Goal: Navigation & Orientation: Find specific page/section

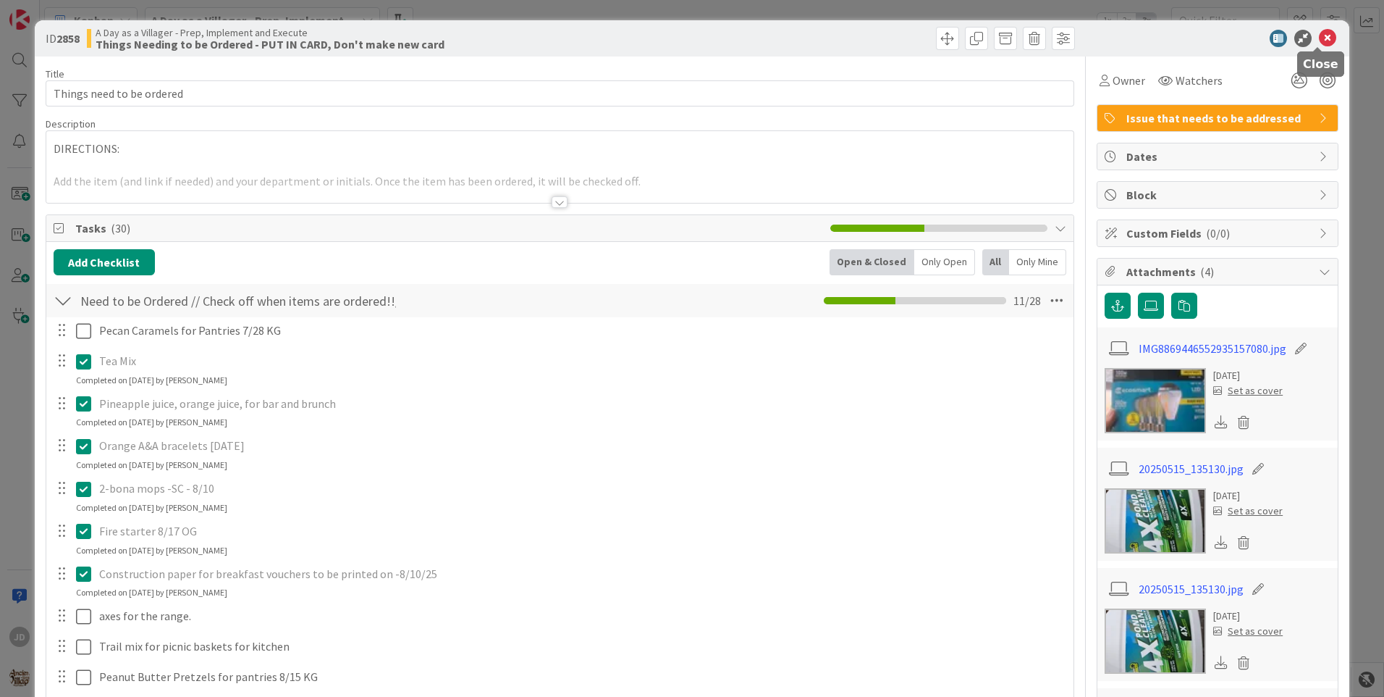
click at [1319, 38] on icon at bounding box center [1327, 38] width 17 height 17
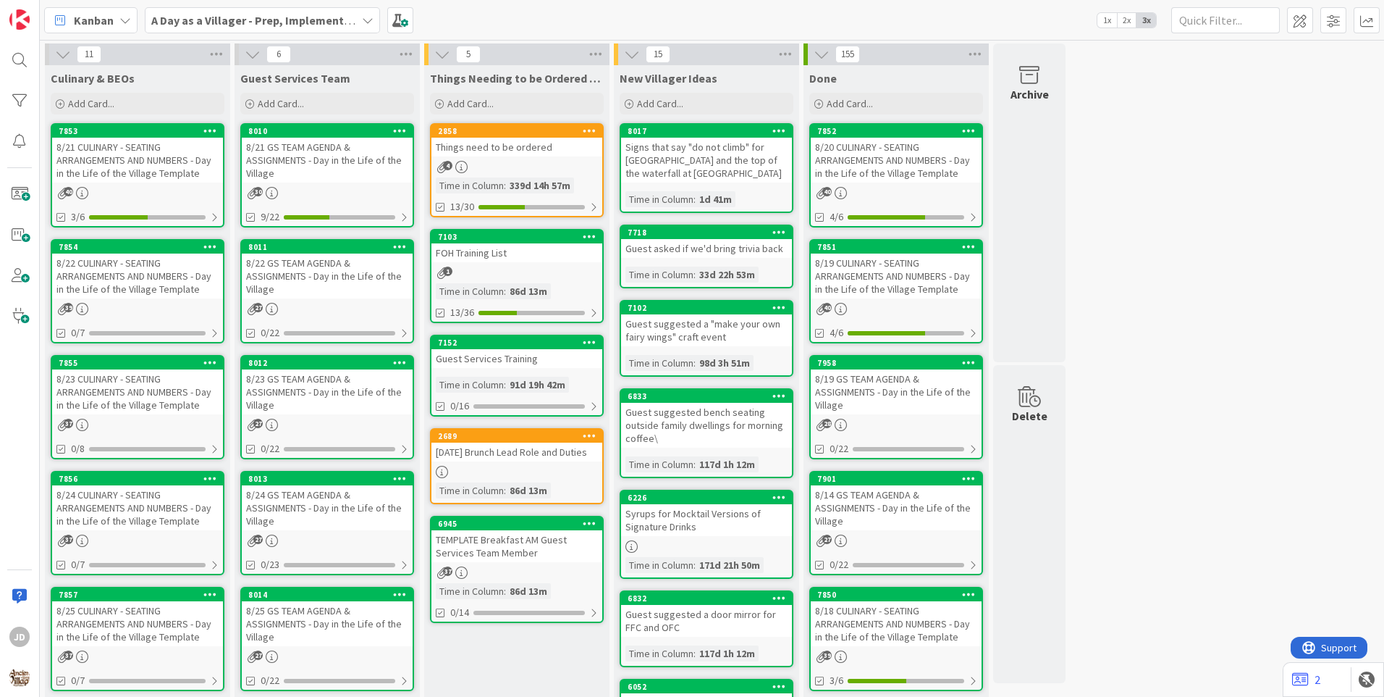
click at [179, 171] on div "8/21 CULINARY - SEATING ARRANGEMENTS AND NUMBERS - Day in the Life of the Villa…" at bounding box center [137, 160] width 171 height 45
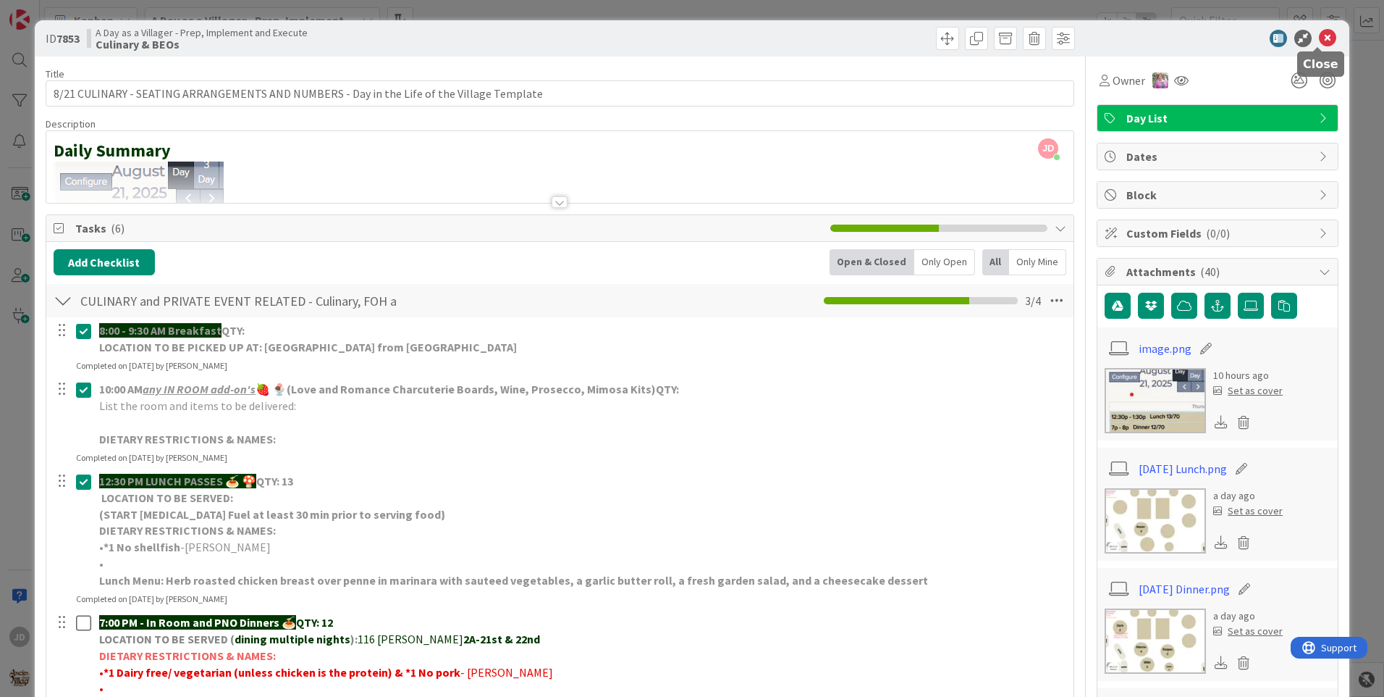
click at [1319, 45] on icon at bounding box center [1327, 38] width 17 height 17
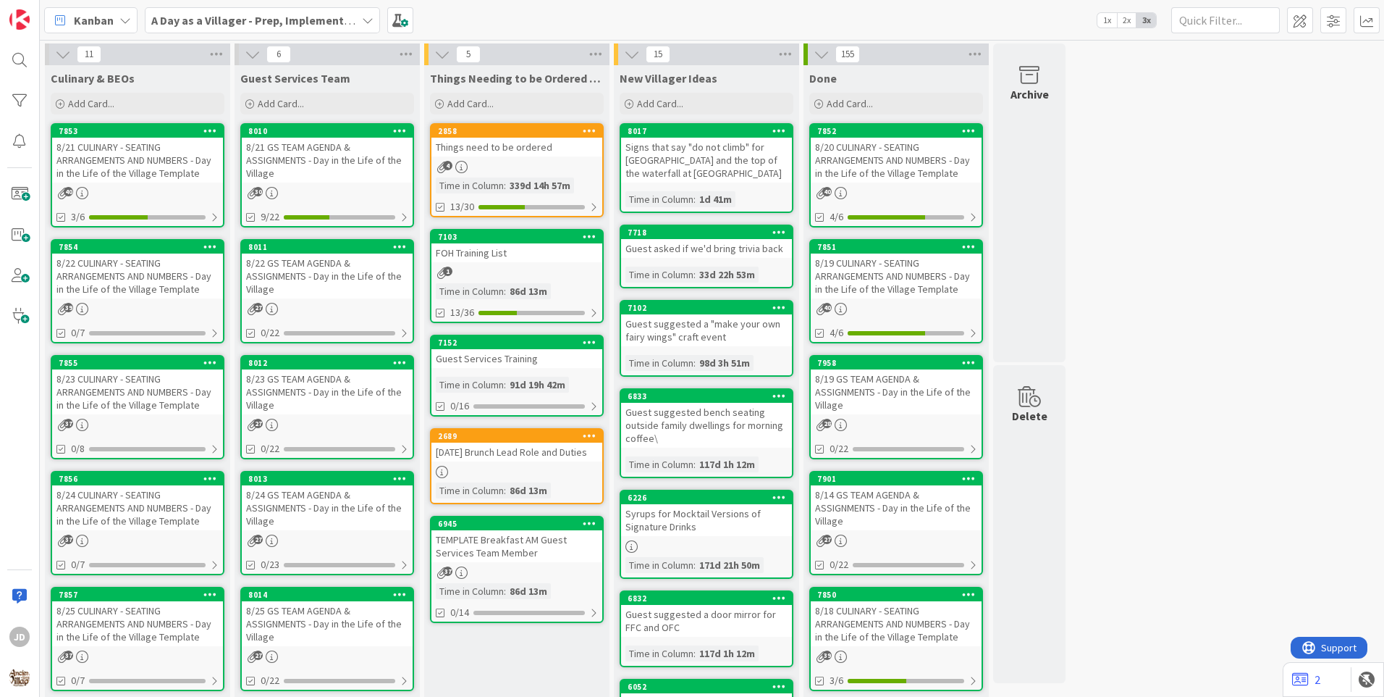
click at [545, 177] on div "339d 14h 57m" at bounding box center [540, 185] width 68 height 16
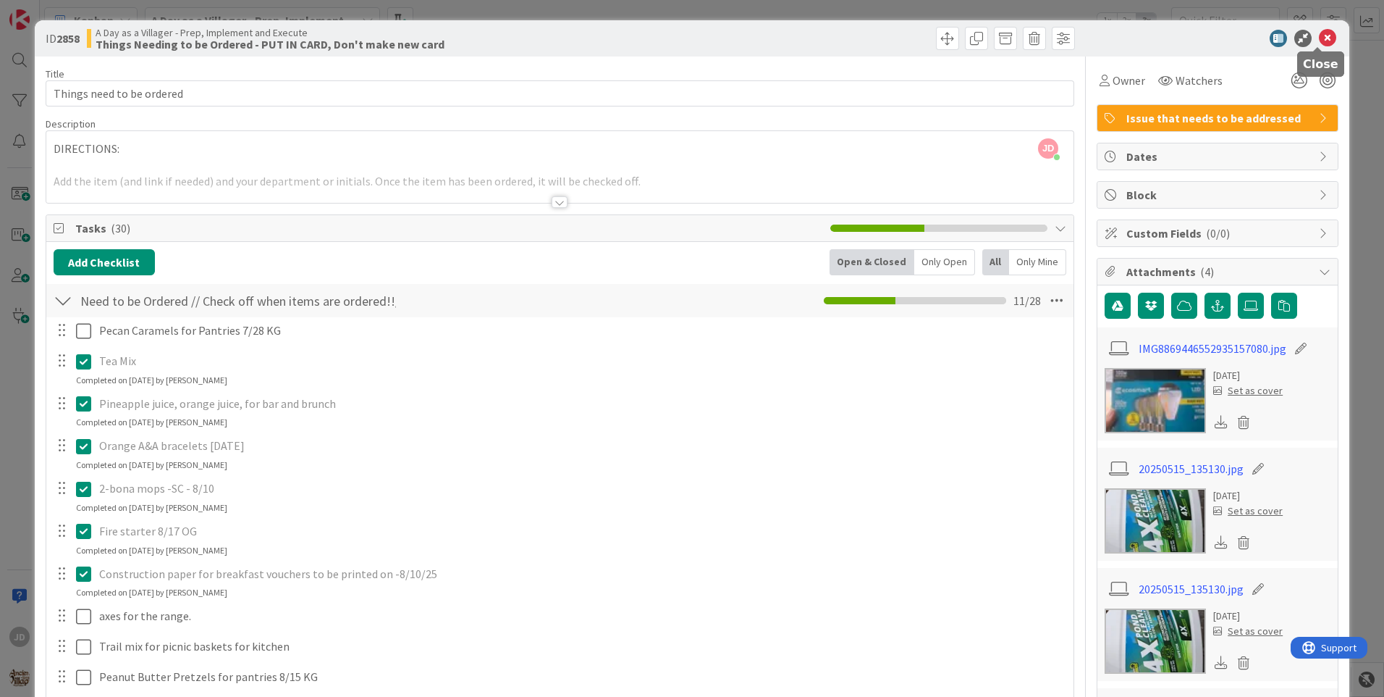
click at [1319, 37] on icon at bounding box center [1327, 38] width 17 height 17
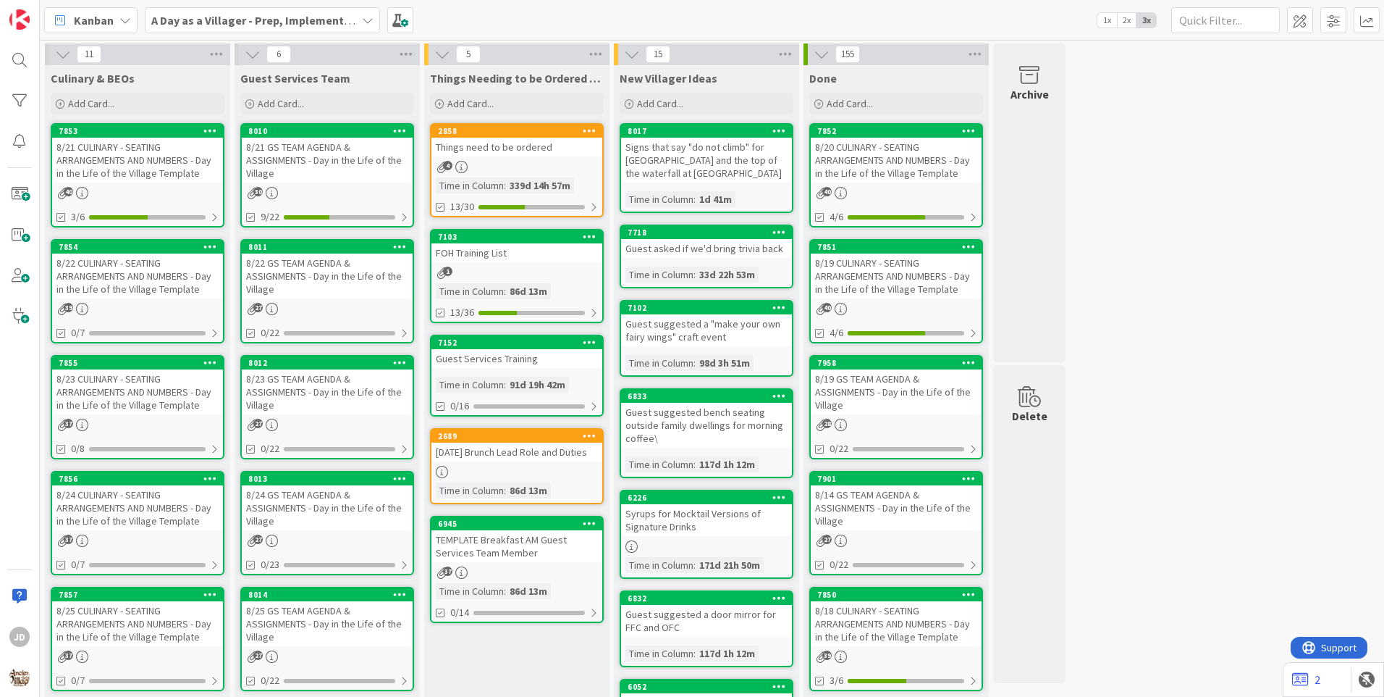
click at [328, 169] on div "8/21 GS TEAM AGENDA & ASSIGNMENTS - Day in the Life of the Village" at bounding box center [327, 160] width 171 height 45
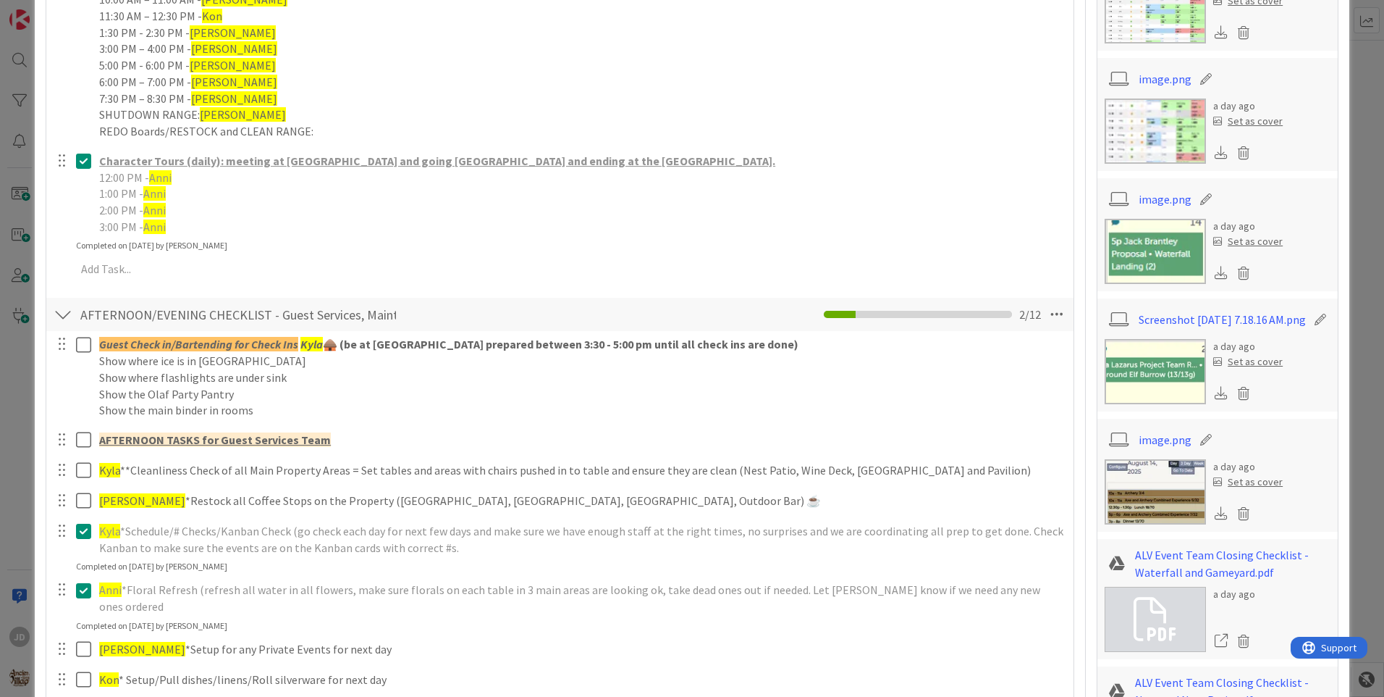
scroll to position [1448, 0]
